Goal: Information Seeking & Learning: Find contact information

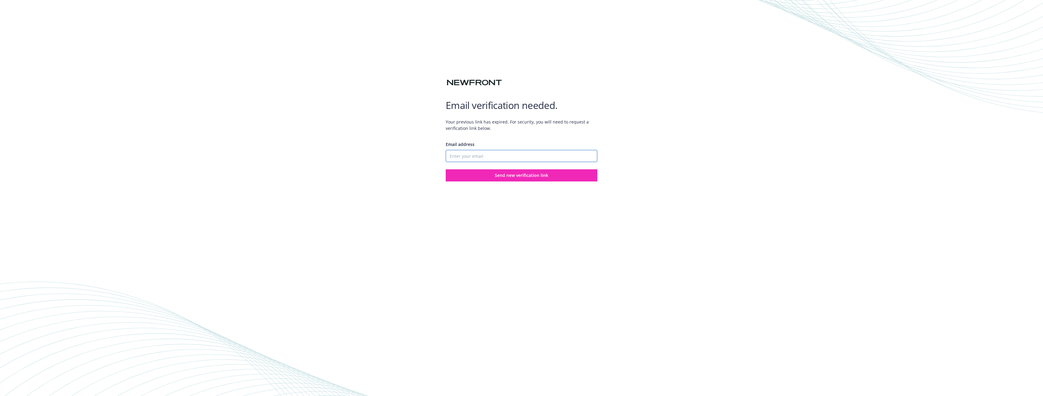
click at [483, 154] on input "Email address" at bounding box center [522, 156] width 152 height 12
type input "[EMAIL_ADDRESS][DOMAIN_NAME]"
click at [486, 172] on button "Send new verification link" at bounding box center [522, 175] width 152 height 12
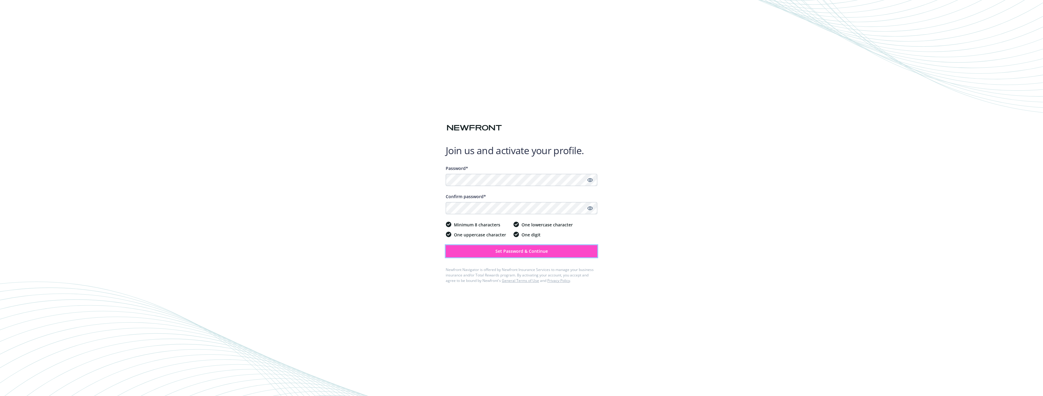
click at [471, 255] on button "Set Password & Continue" at bounding box center [522, 251] width 152 height 12
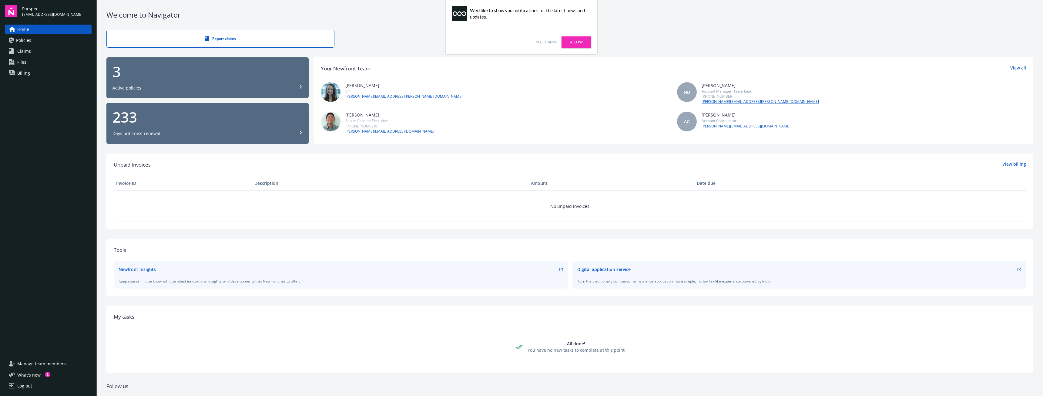
click at [565, 43] on link "Allow" at bounding box center [576, 42] width 30 height 12
click at [35, 361] on span "Manage team members" at bounding box center [41, 364] width 48 height 10
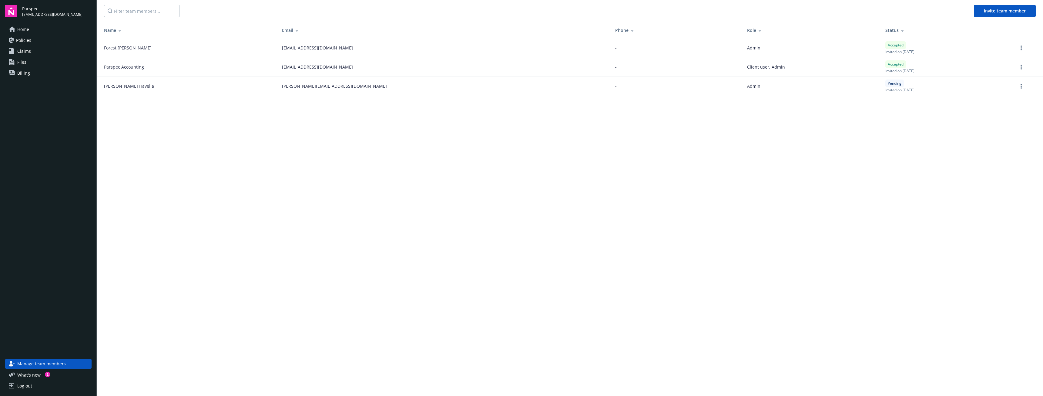
click at [42, 32] on link "Home" at bounding box center [48, 30] width 86 height 10
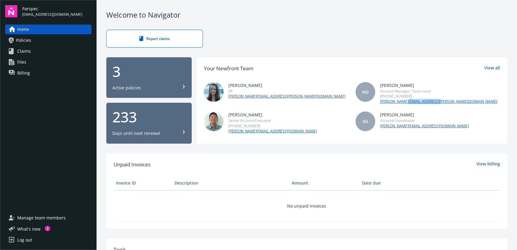
drag, startPoint x: 435, startPoint y: 102, endPoint x: 390, endPoint y: 105, distance: 44.7
click at [390, 105] on div "Ashley deWilde VP ashley.dewilde@newfront.com ND Nicole Dilorenzo Account Manag…" at bounding box center [352, 108] width 296 height 52
drag, startPoint x: 384, startPoint y: 105, endPoint x: 380, endPoint y: 102, distance: 4.5
click at [380, 102] on div "Ashley deWilde VP ashley.dewilde@newfront.com ND Nicole Dilorenzo Account Manag…" at bounding box center [352, 108] width 296 height 52
drag, startPoint x: 376, startPoint y: 102, endPoint x: 432, endPoint y: 103, distance: 55.8
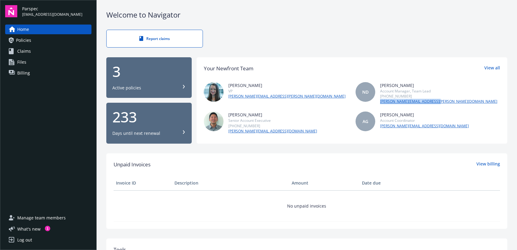
click at [432, 103] on div "ND Nicole Dilorenzo Account Manager, Team Lead (415) 870-6768 nicole.dilorenzo@…" at bounding box center [428, 93] width 145 height 22
copy link "nicole.dilorenzo@newfront.com"
click at [375, 126] on div "AG Anna Guard Account Coordinator anna.guard@newfront.com" at bounding box center [428, 123] width 145 height 22
drag, startPoint x: 375, startPoint y: 126, endPoint x: 423, endPoint y: 127, distance: 47.9
click at [423, 127] on div "AG Anna Guard Account Coordinator anna.guard@newfront.com" at bounding box center [428, 123] width 145 height 22
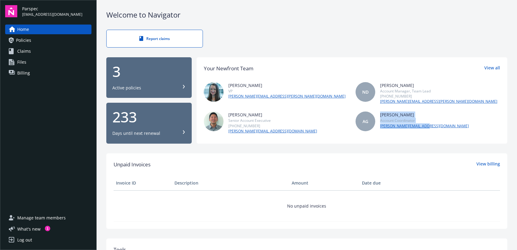
click at [427, 127] on div "AG Anna Guard Account Coordinator anna.guard@newfront.com" at bounding box center [428, 123] width 145 height 22
drag, startPoint x: 427, startPoint y: 127, endPoint x: 380, endPoint y: 129, distance: 47.6
click at [380, 129] on div "AG Anna Guard Account Coordinator anna.guard@newfront.com" at bounding box center [428, 123] width 145 height 22
